Goal: Browse casually: Explore the website without a specific task or goal

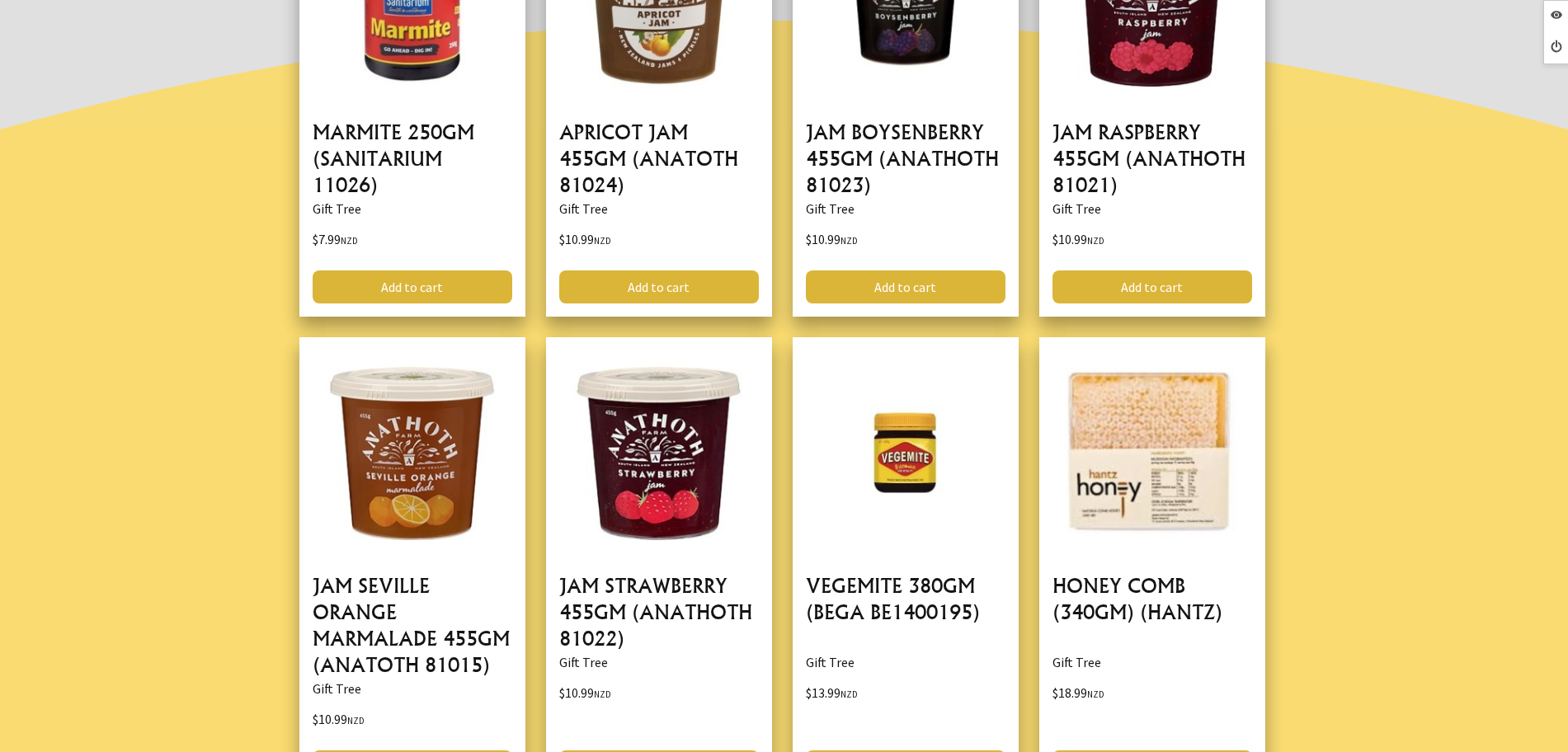
scroll to position [721, 0]
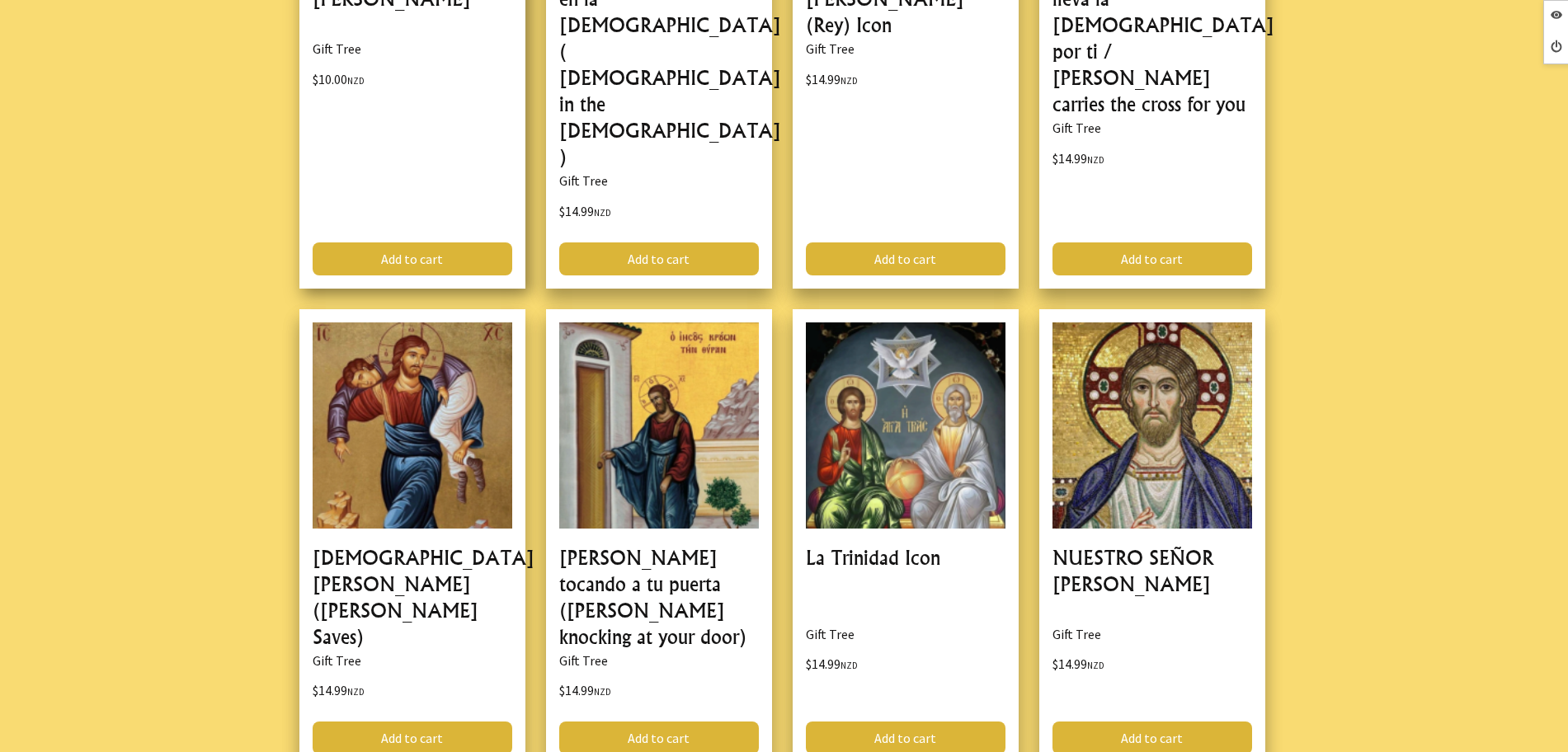
scroll to position [927, 0]
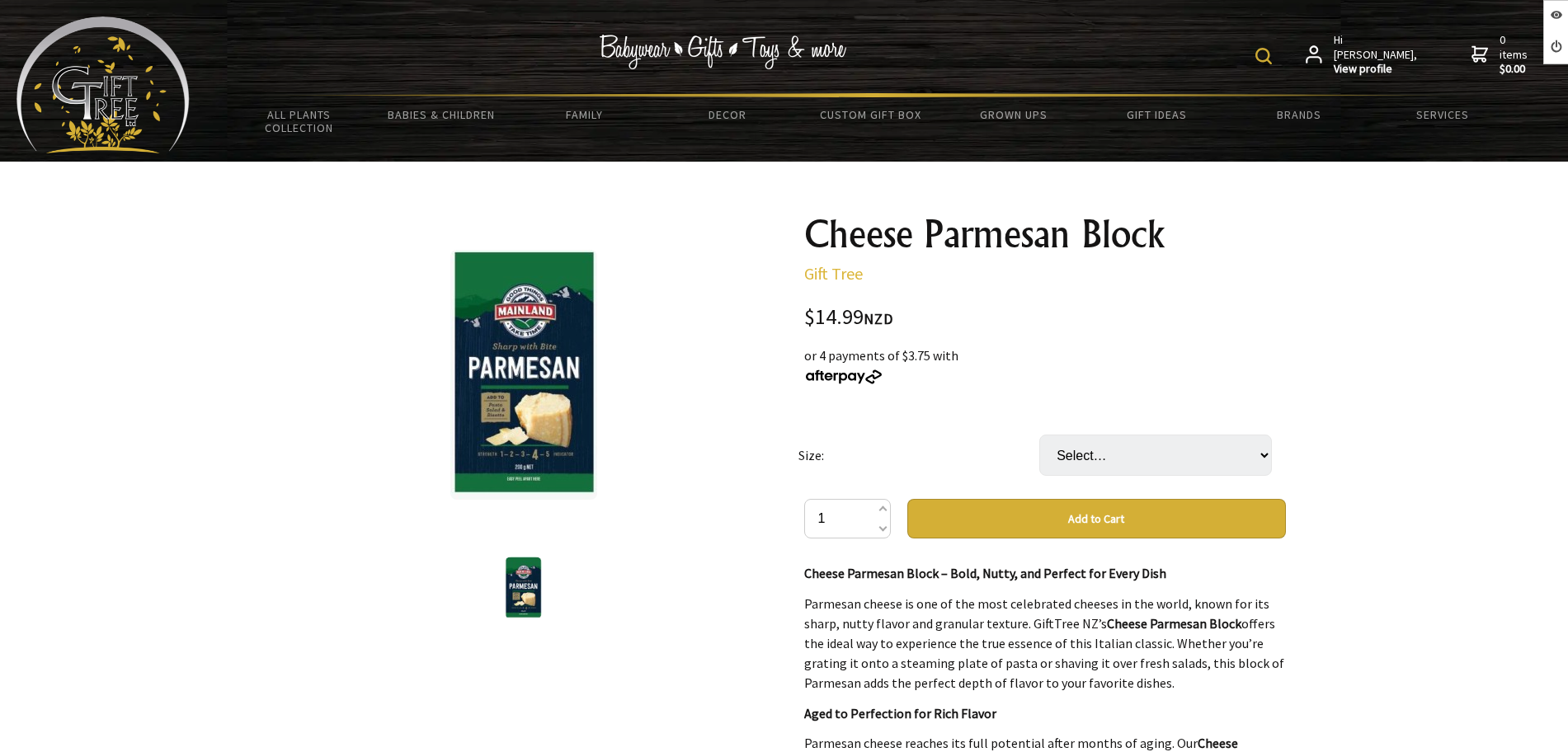
click at [1216, 472] on select "Select… Packet (200G)" at bounding box center [1155, 454] width 233 height 41
click at [1031, 332] on div "$14.99 NZD or 4 payments of $3.75 with Size: Select… Packet (200G) 1 Add to Car…" at bounding box center [1045, 758] width 482 height 902
